Goal: Task Accomplishment & Management: Manage account settings

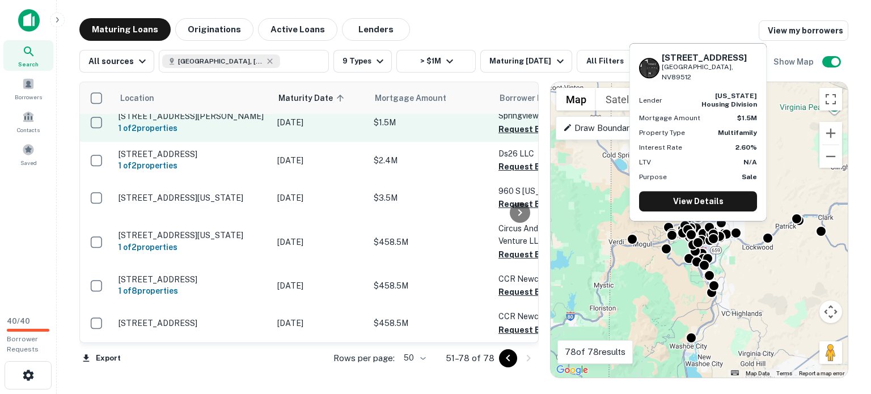
scroll to position [1758, 0]
click at [427, 141] on td "$1.5M" at bounding box center [430, 122] width 125 height 37
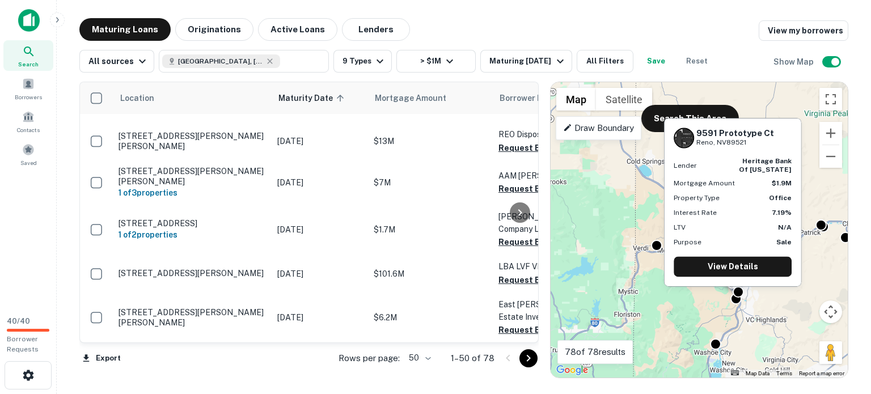
scroll to position [2041, 0]
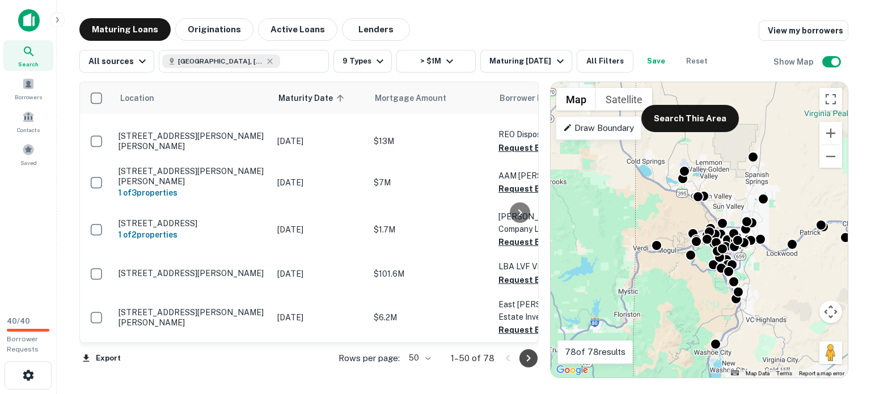
click at [524, 360] on icon "Go to next page" at bounding box center [529, 359] width 14 height 14
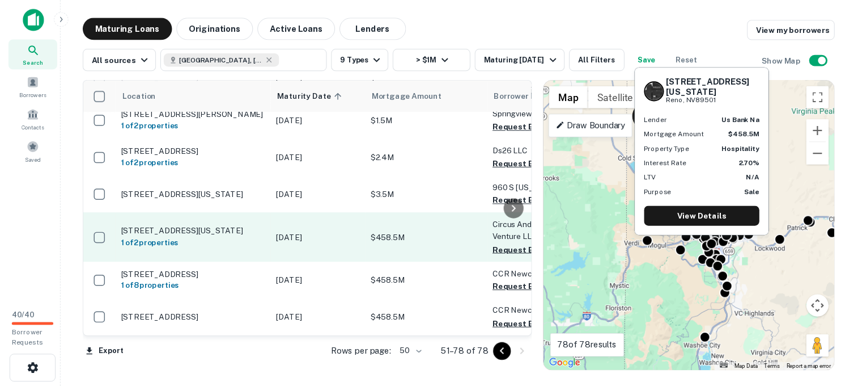
scroll to position [2069, 0]
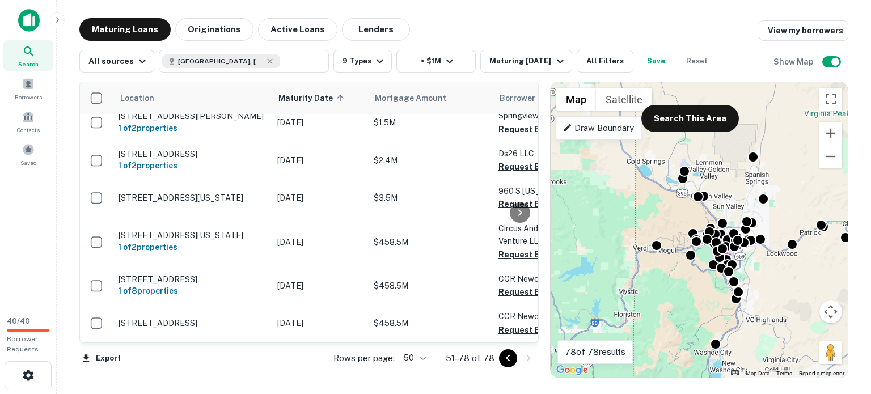
click at [25, 16] on img at bounding box center [29, 20] width 22 height 23
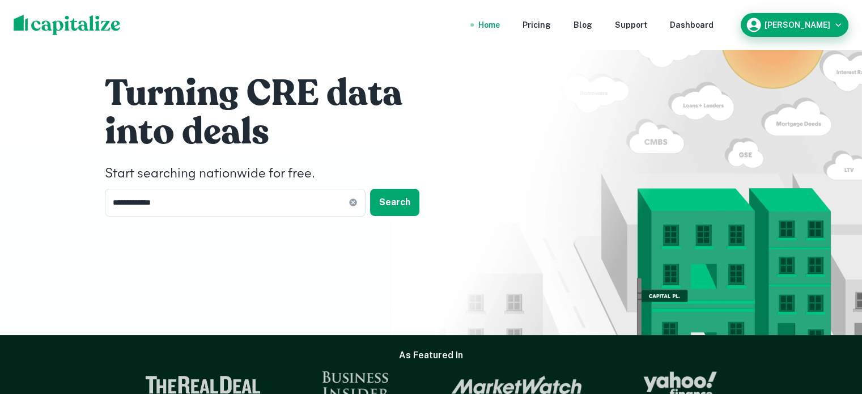
click at [832, 16] on button "[PERSON_NAME]" at bounding box center [795, 25] width 108 height 24
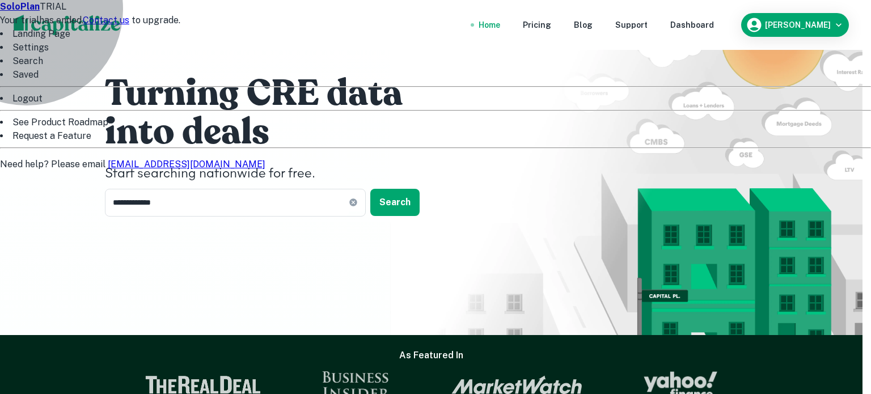
click at [751, 105] on li "Logout" at bounding box center [435, 99] width 871 height 14
